Goal: Find specific page/section: Find specific page/section

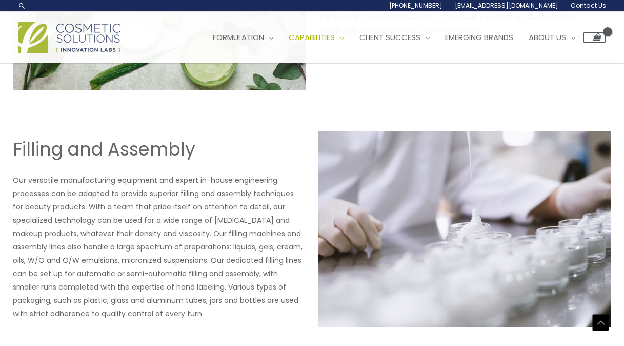
scroll to position [1519, 0]
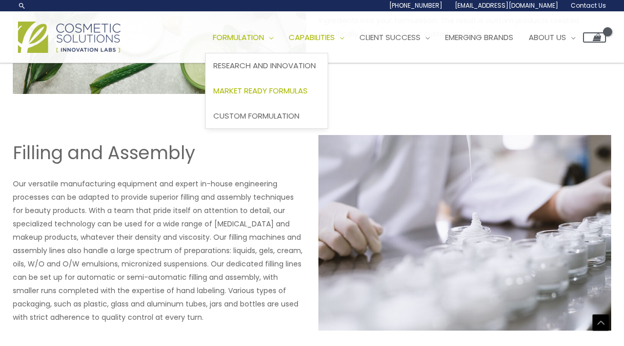
click at [269, 89] on span "Market Ready Formulas" at bounding box center [260, 90] width 94 height 11
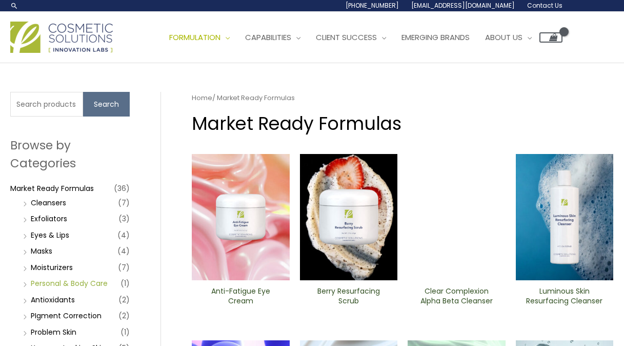
click at [83, 283] on link "Personal & Body Care" at bounding box center [69, 283] width 77 height 10
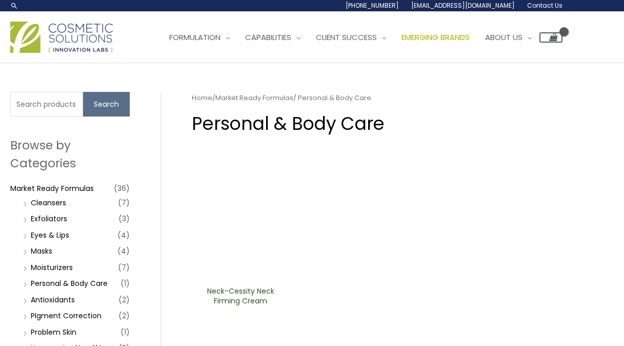
click at [461, 37] on span "Emerging Brands" at bounding box center [436, 37] width 68 height 11
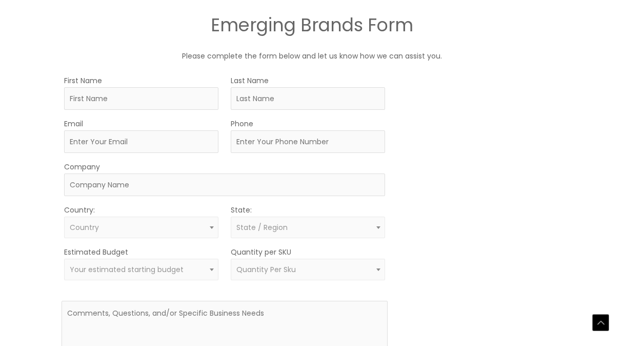
scroll to position [784, 0]
